Goal: Task Accomplishment & Management: Use online tool/utility

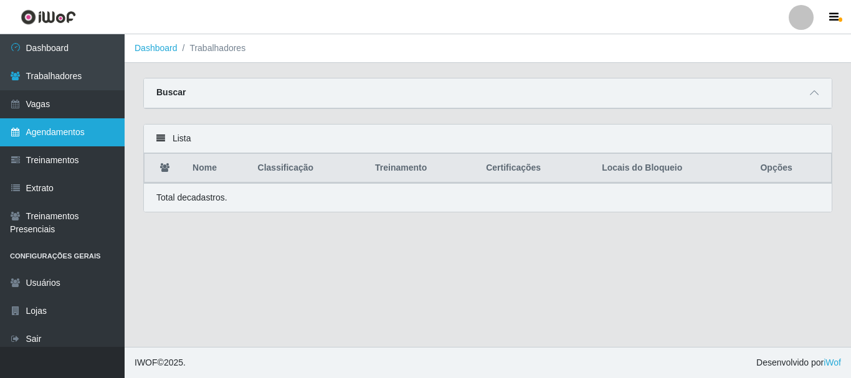
click at [80, 133] on link "Agendamentos" at bounding box center [62, 132] width 125 height 28
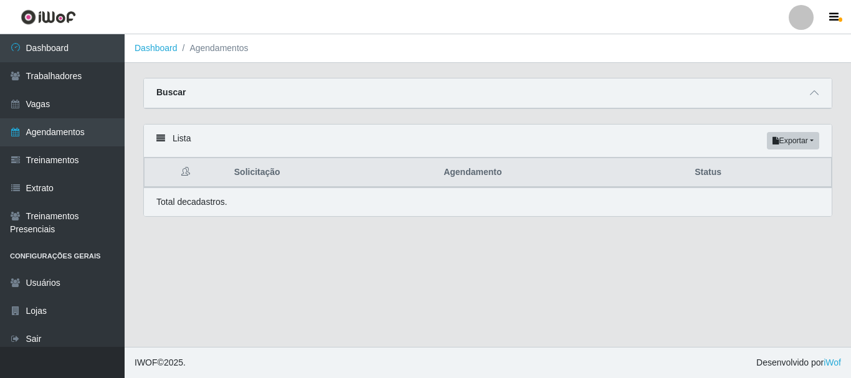
click at [272, 123] on div "Carregando... Buscar Início em Término em Status [Selecione...] AGENDADO AGUARD…" at bounding box center [488, 101] width 708 height 46
click at [207, 50] on li "Agendamentos" at bounding box center [213, 48] width 71 height 13
click at [154, 49] on link "Dashboard" at bounding box center [156, 48] width 43 height 10
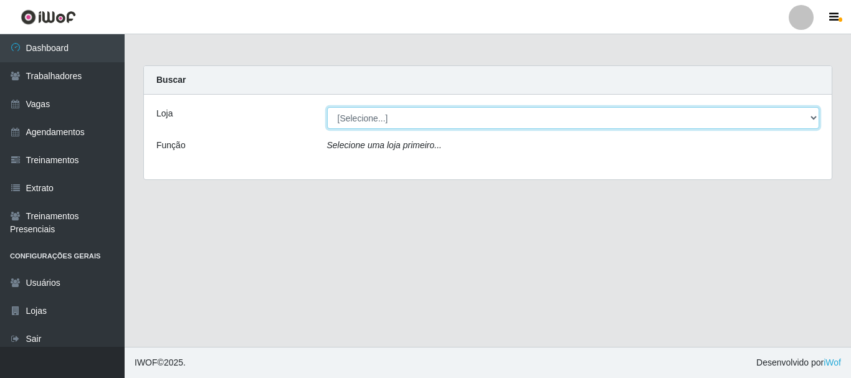
click at [384, 116] on select "[Selecione...] Supermercado Queiroz - Caicó" at bounding box center [573, 118] width 493 height 22
select select "512"
click at [327, 107] on select "[Selecione...] Supermercado Queiroz - Caicó" at bounding box center [573, 118] width 493 height 22
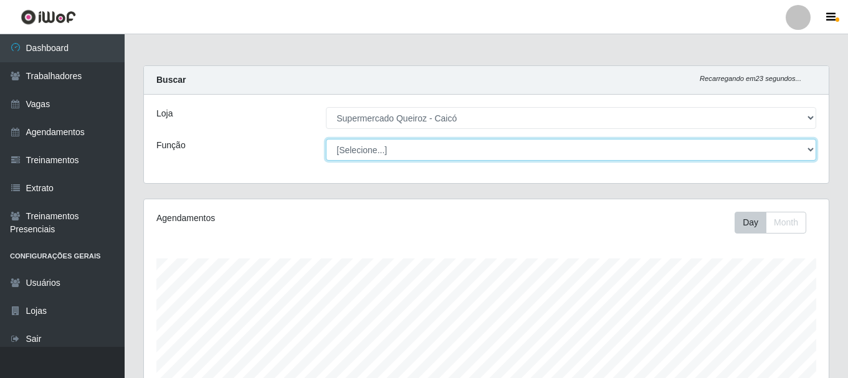
click at [377, 153] on select "[Selecione...] Embalador Embalador + Embalador ++" at bounding box center [571, 150] width 490 height 22
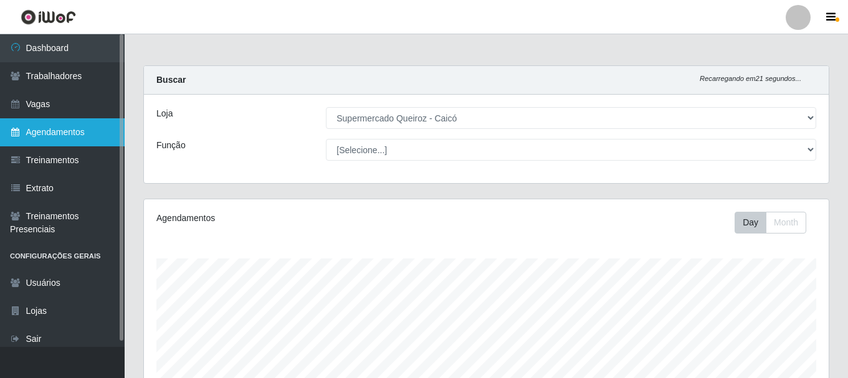
click at [87, 131] on link "Agendamentos" at bounding box center [62, 132] width 125 height 28
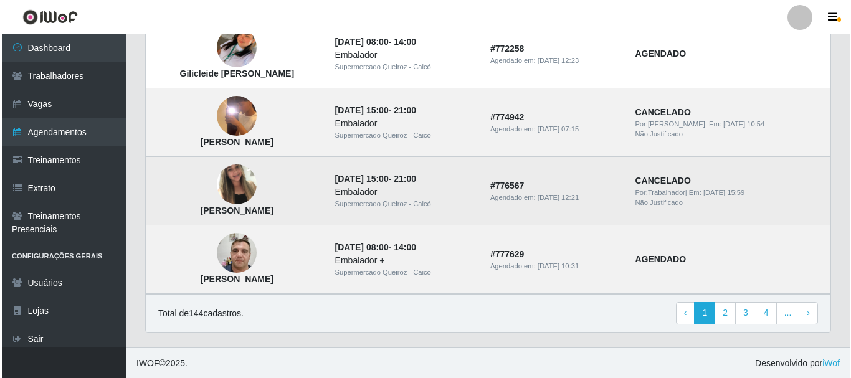
scroll to position [922, 0]
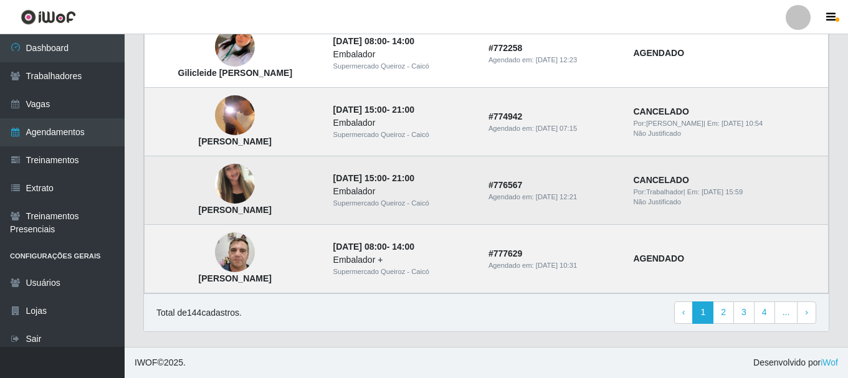
click at [238, 183] on img at bounding box center [235, 184] width 40 height 53
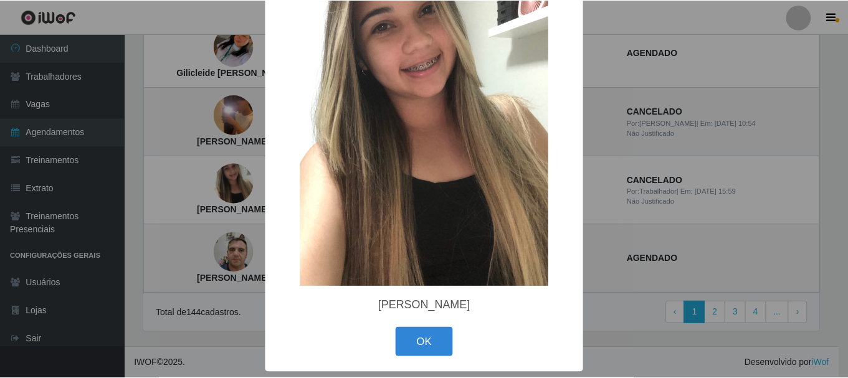
scroll to position [77, 0]
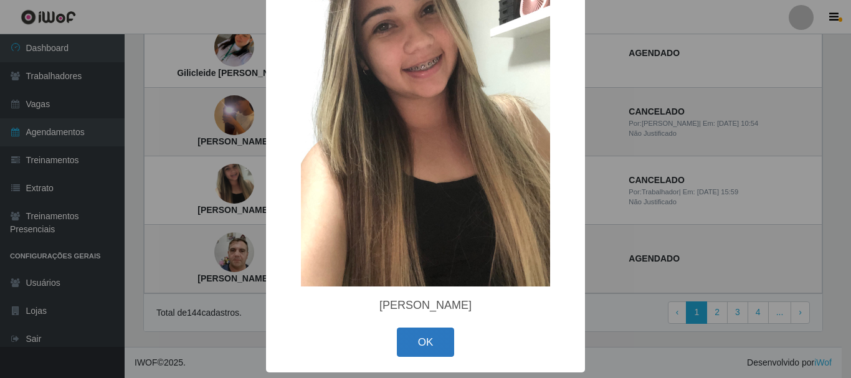
click at [426, 342] on button "OK" at bounding box center [426, 342] width 58 height 29
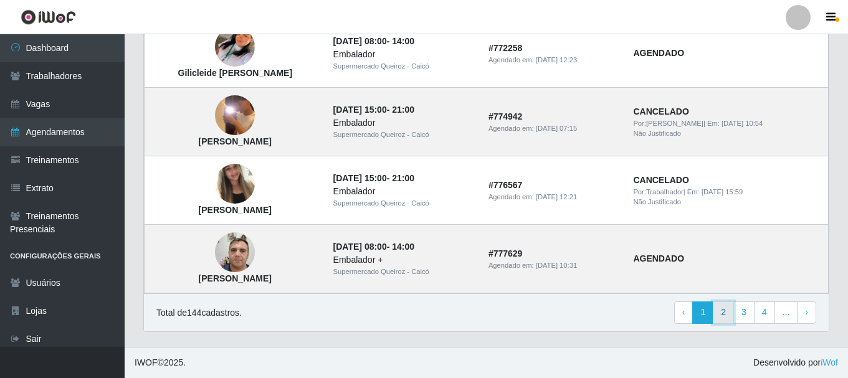
click at [729, 310] on link "2" at bounding box center [723, 312] width 21 height 22
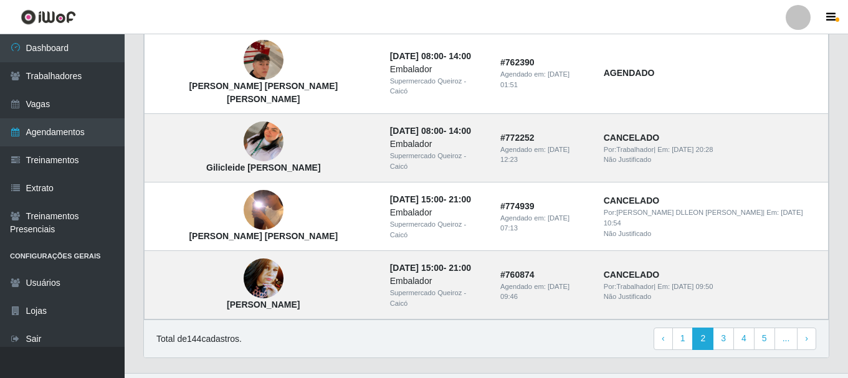
scroll to position [922, 0]
click at [724, 327] on link "3" at bounding box center [723, 338] width 21 height 22
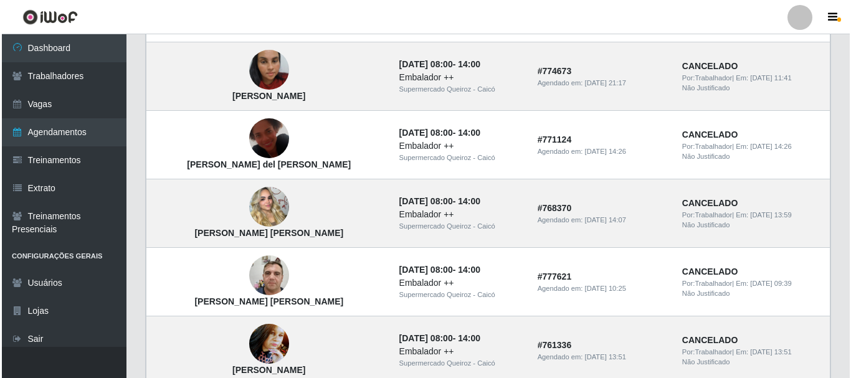
scroll to position [374, 0]
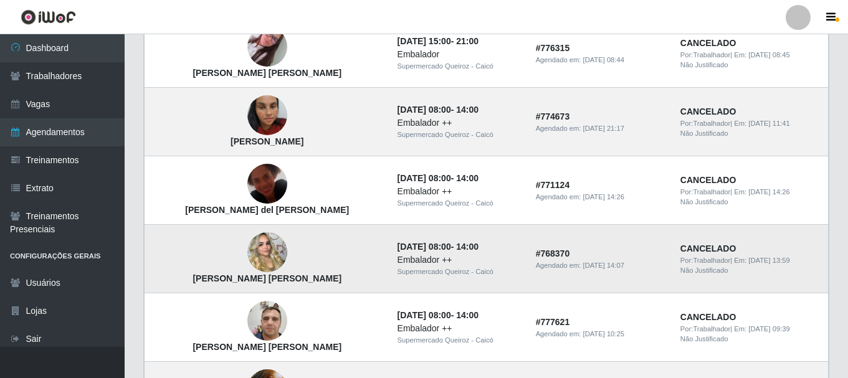
click at [247, 256] on img at bounding box center [267, 252] width 40 height 71
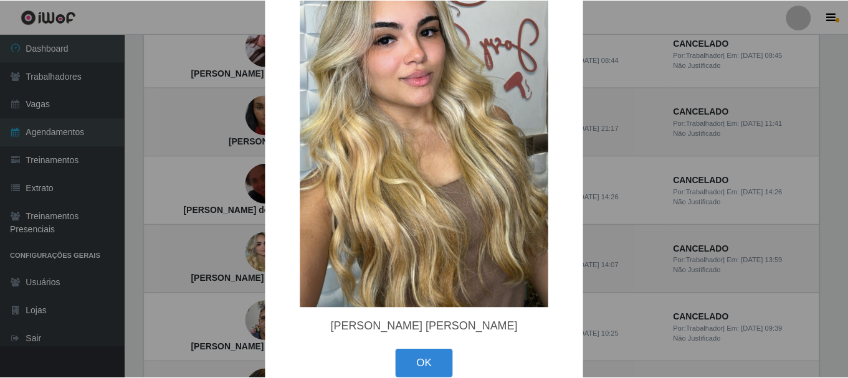
scroll to position [187, 0]
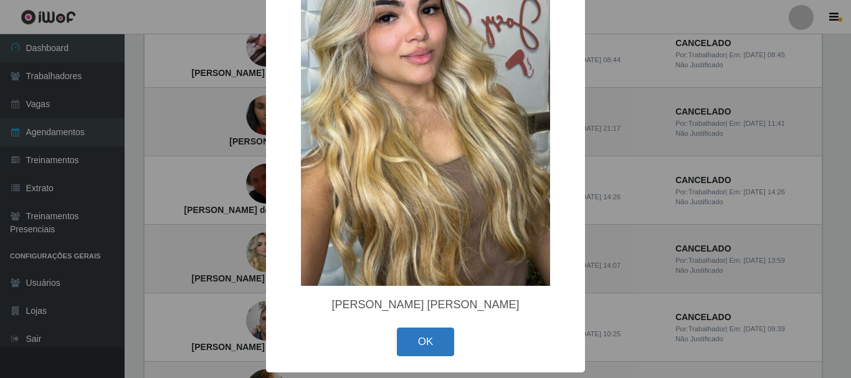
click at [405, 344] on button "OK" at bounding box center [426, 342] width 58 height 29
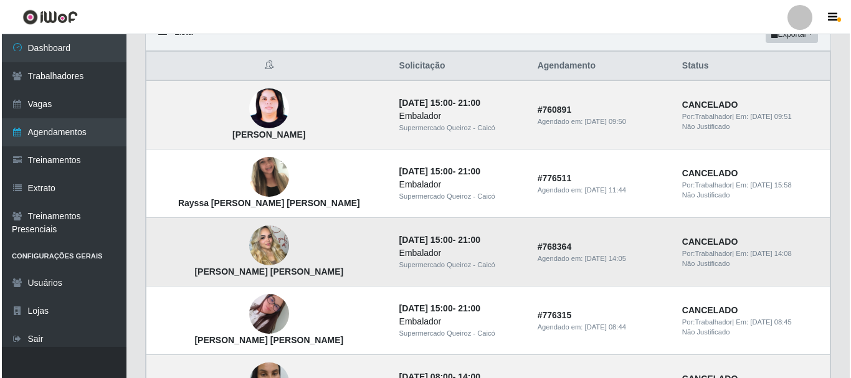
scroll to position [62, 0]
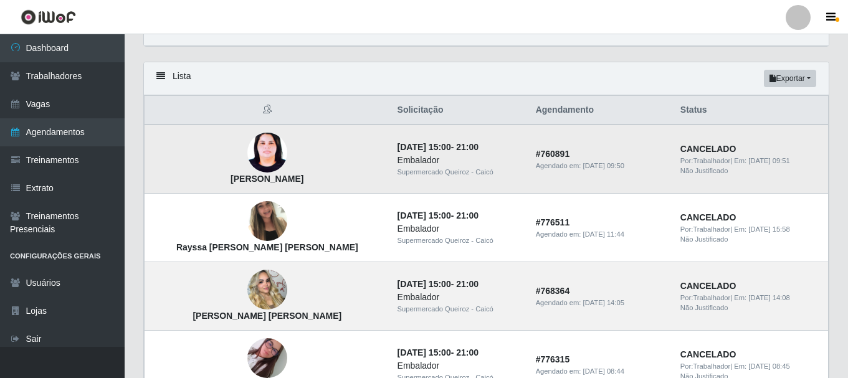
click at [247, 158] on img at bounding box center [267, 153] width 40 height 54
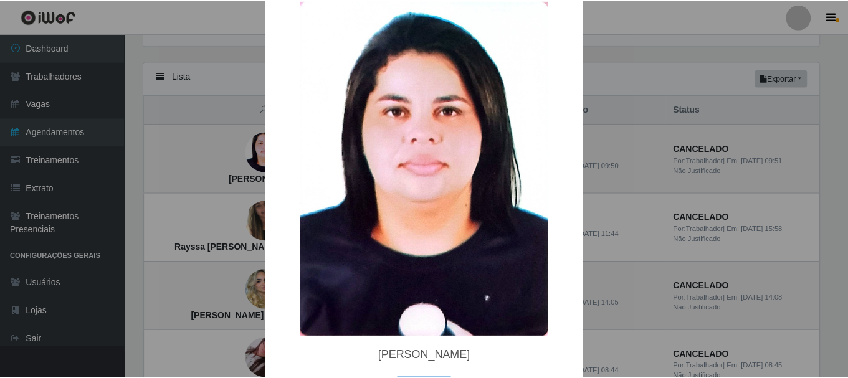
scroll to position [81, 0]
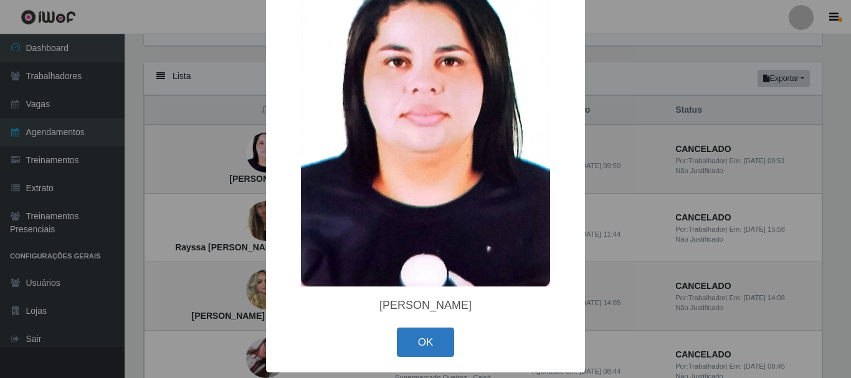
click at [437, 342] on button "OK" at bounding box center [426, 342] width 58 height 29
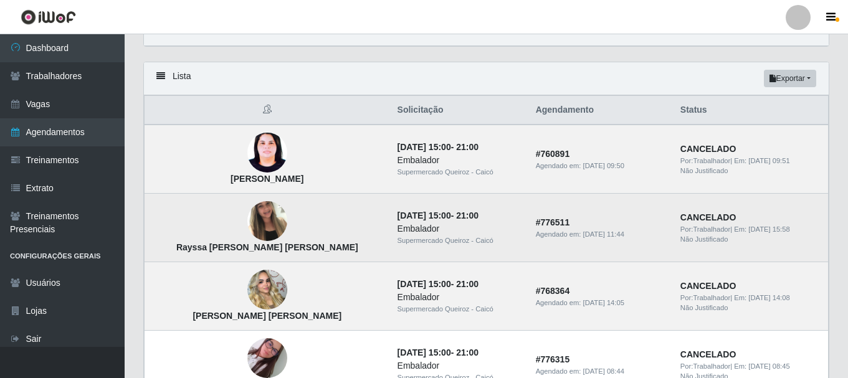
scroll to position [0, 0]
